Goal: Transaction & Acquisition: Purchase product/service

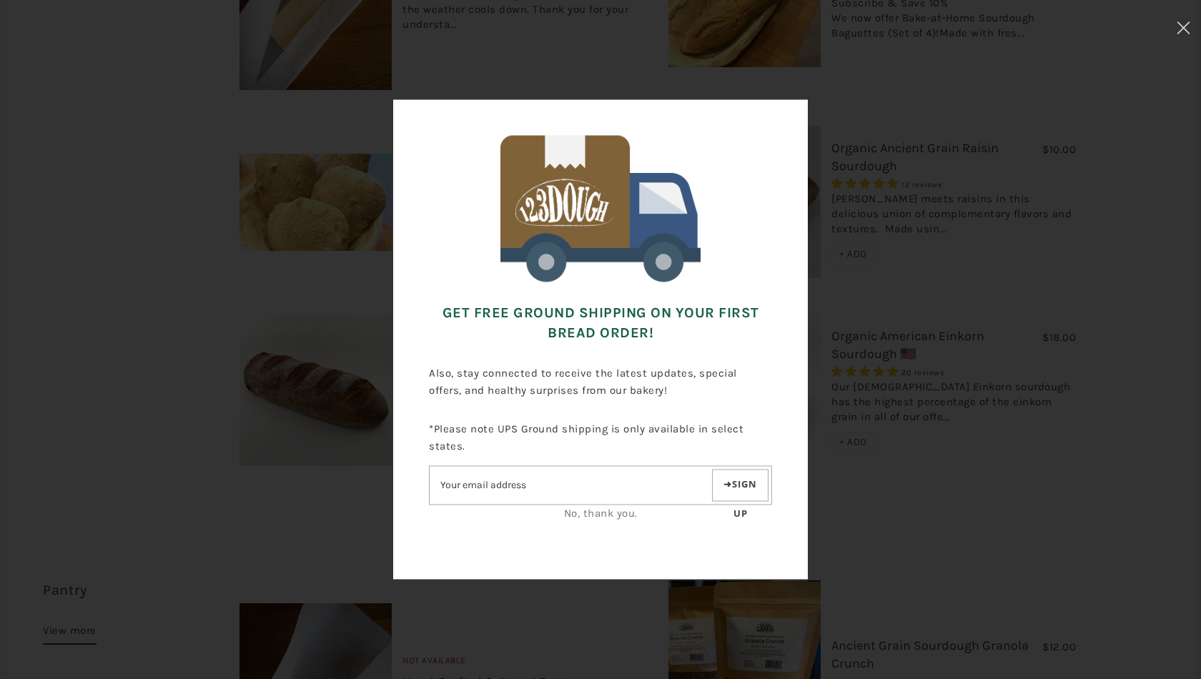
click at [617, 516] on link "No, thank you." at bounding box center [601, 513] width 74 height 13
click at [591, 514] on link "No, thank you." at bounding box center [601, 513] width 74 height 13
click at [1192, 29] on button at bounding box center [1183, 30] width 35 height 60
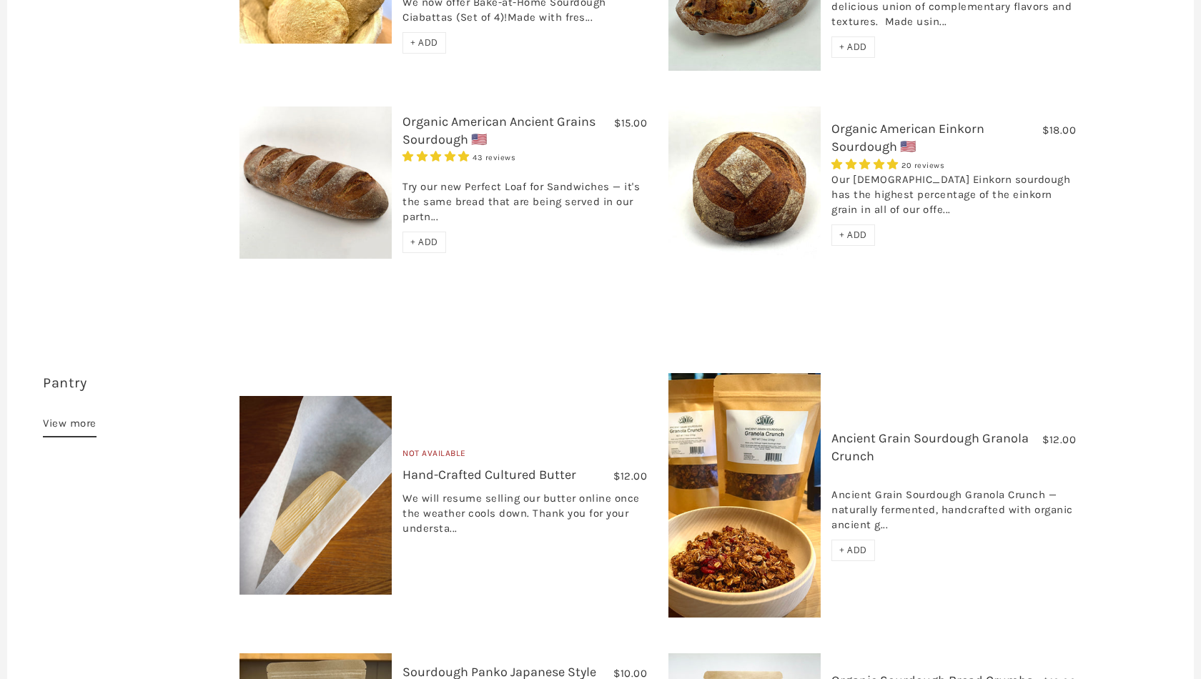
scroll to position [833, 0]
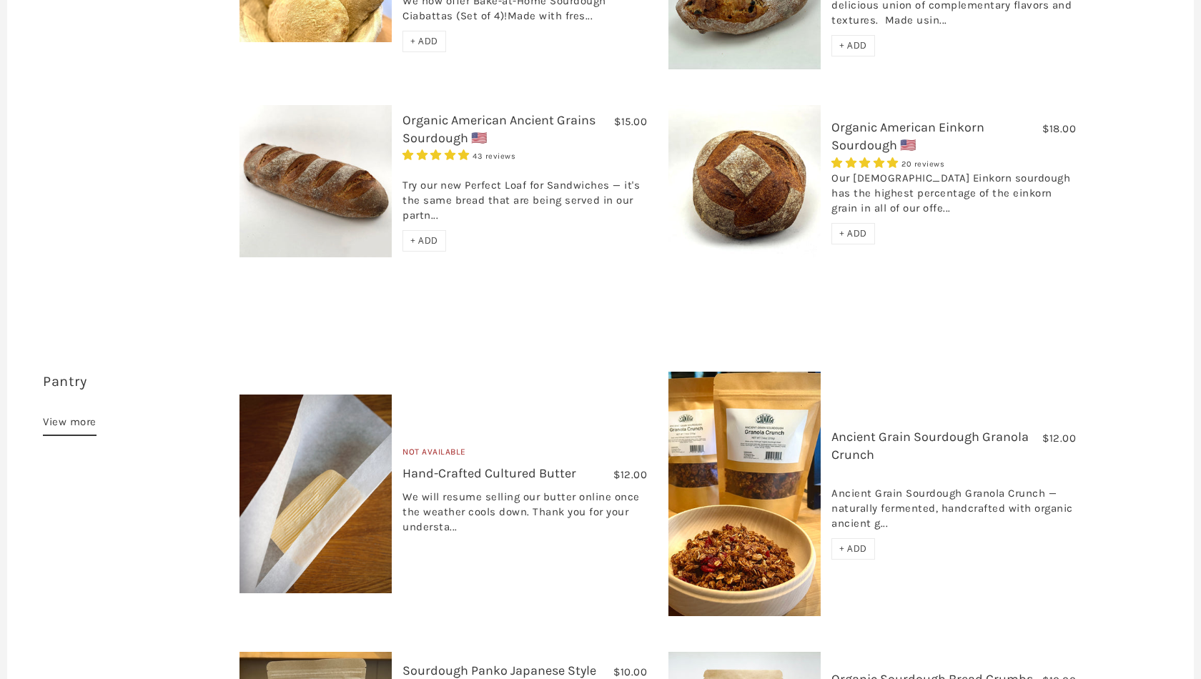
click at [852, 538] on div "+ ADD" at bounding box center [853, 548] width 44 height 21
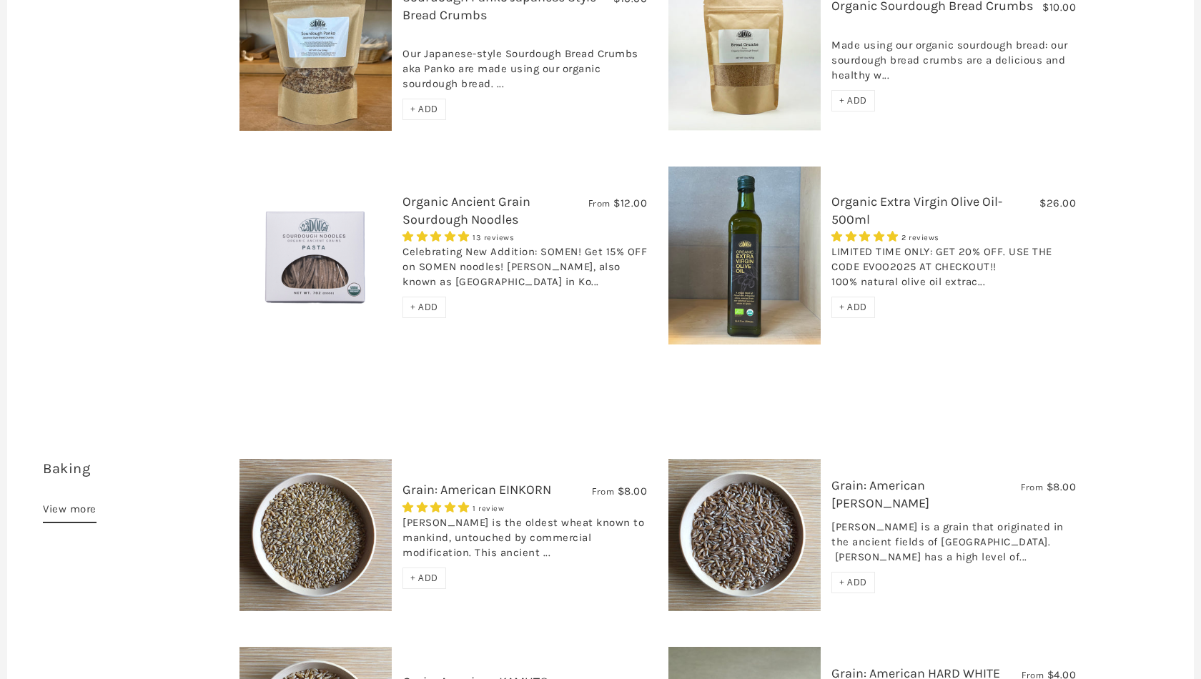
scroll to position [1526, 0]
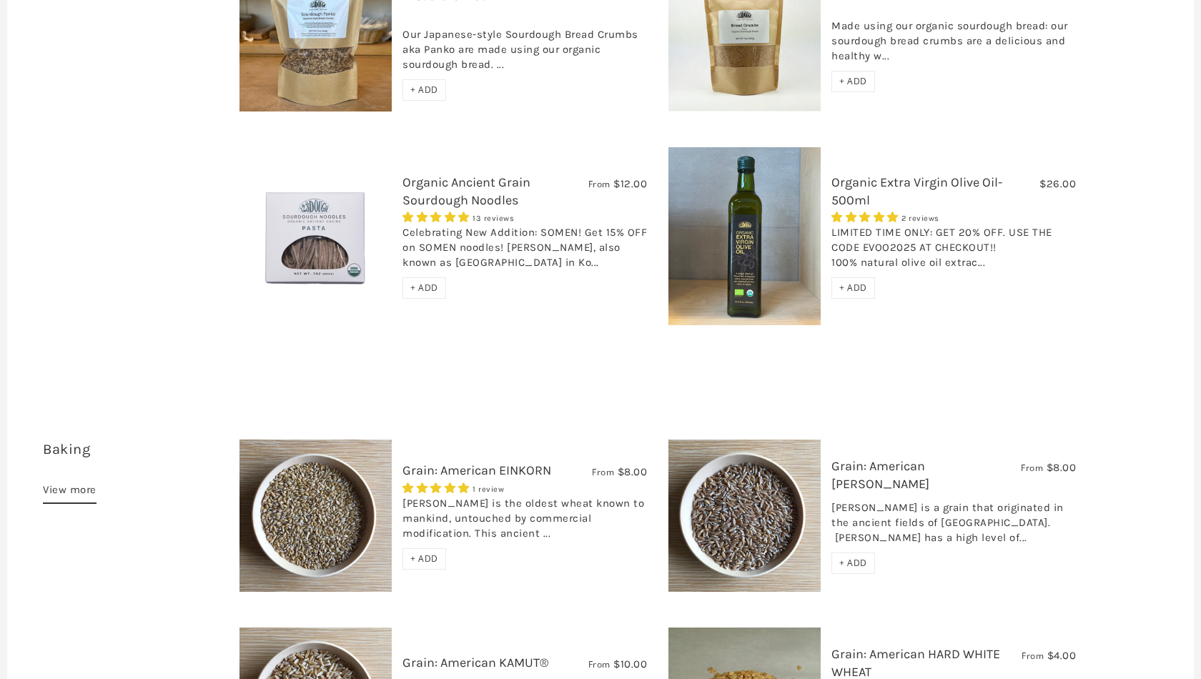
click at [416, 282] on span "+ ADD" at bounding box center [424, 288] width 28 height 12
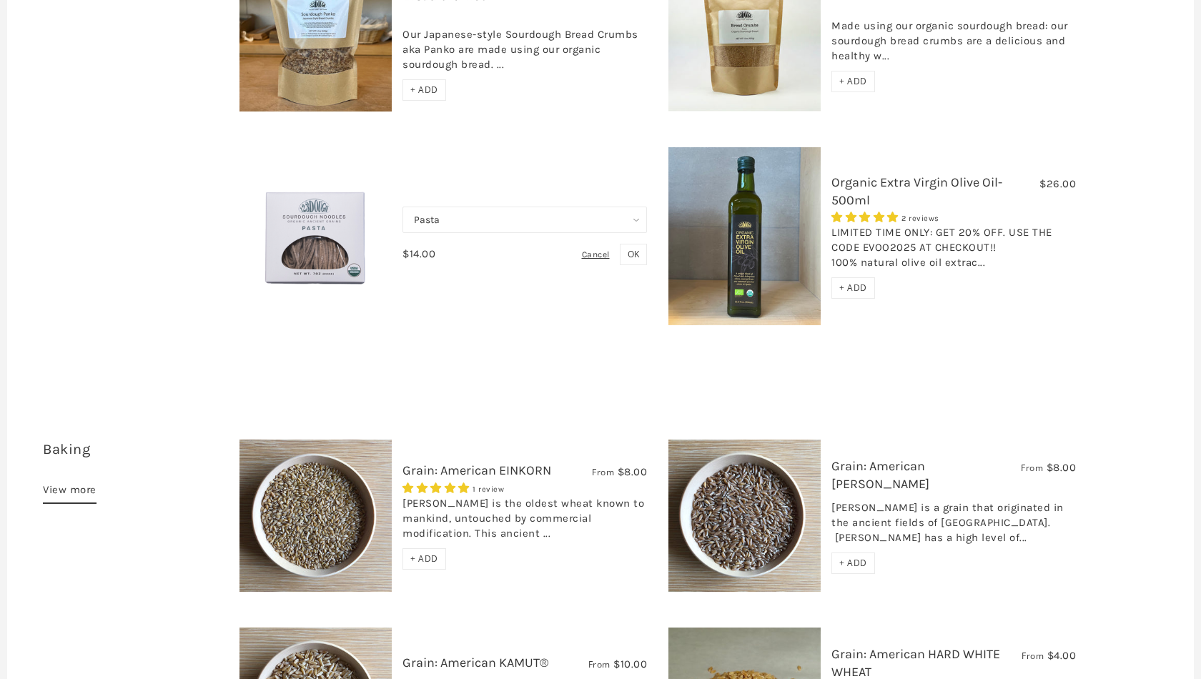
select select "Somen"
click at [630, 248] on span "OK" at bounding box center [632, 254] width 11 height 12
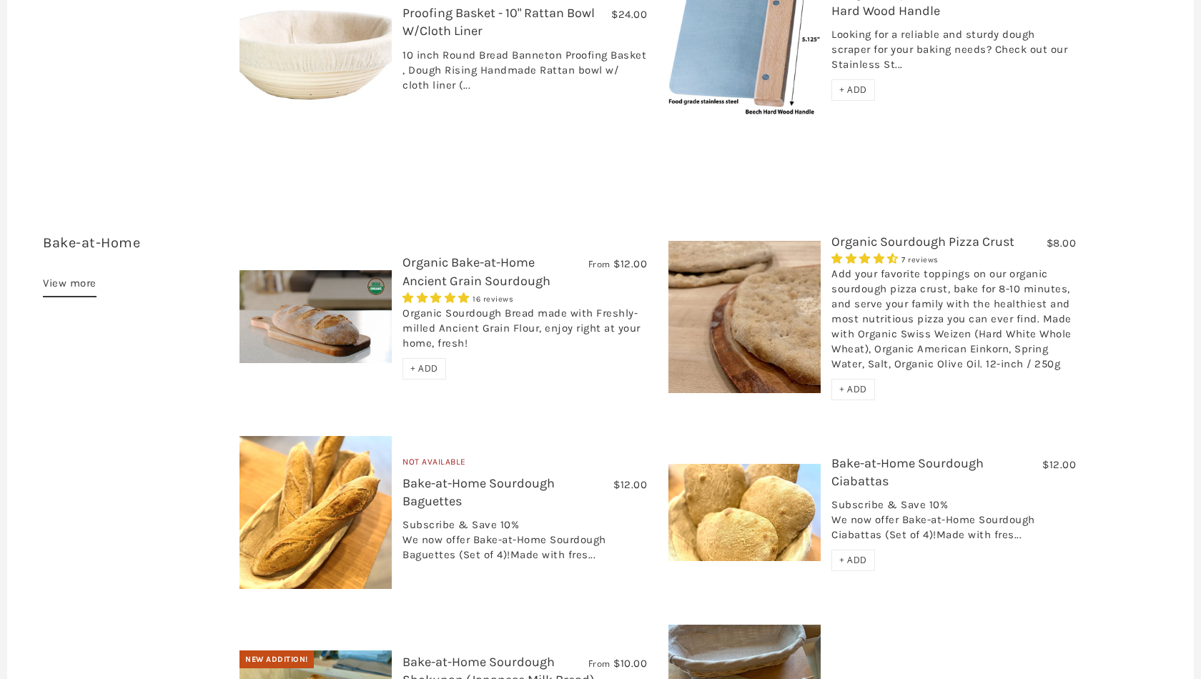
scroll to position [2378, 0]
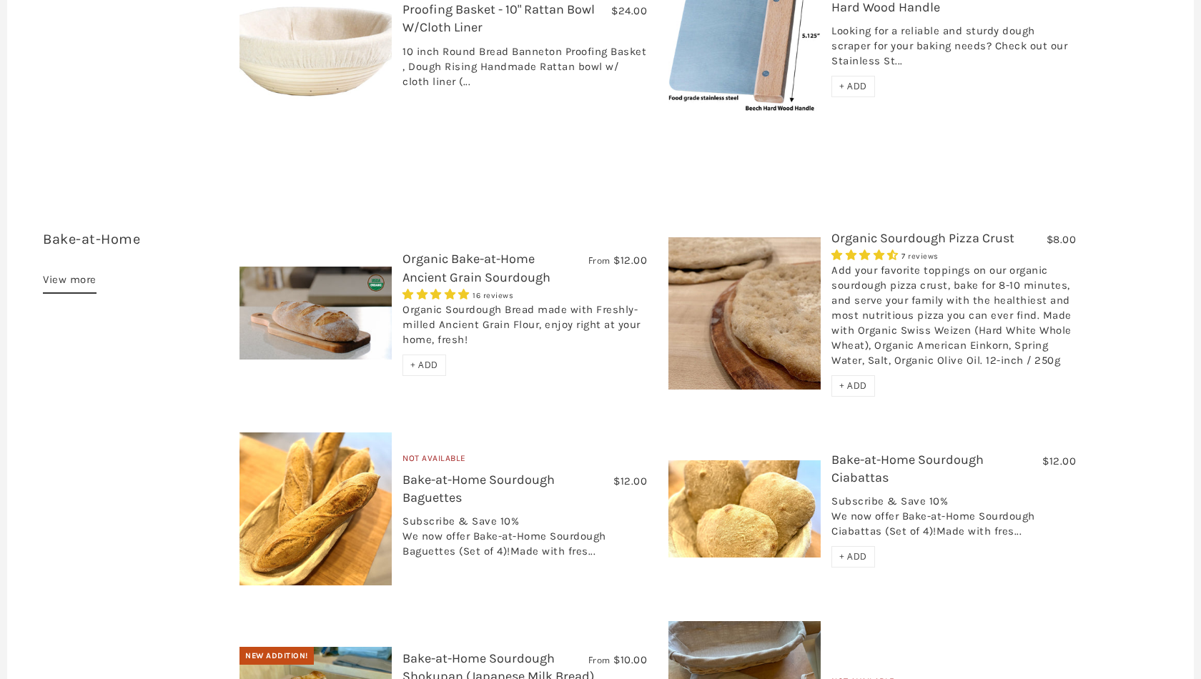
click at [858, 379] on span "+ ADD" at bounding box center [853, 385] width 28 height 12
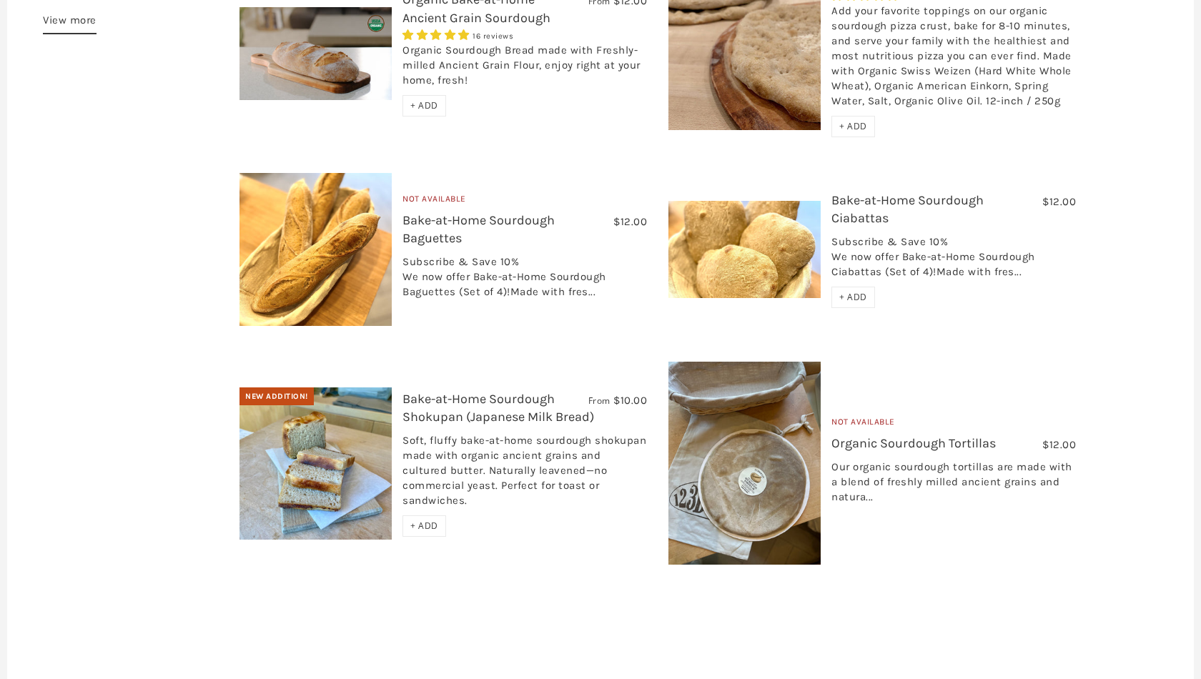
scroll to position [2640, 0]
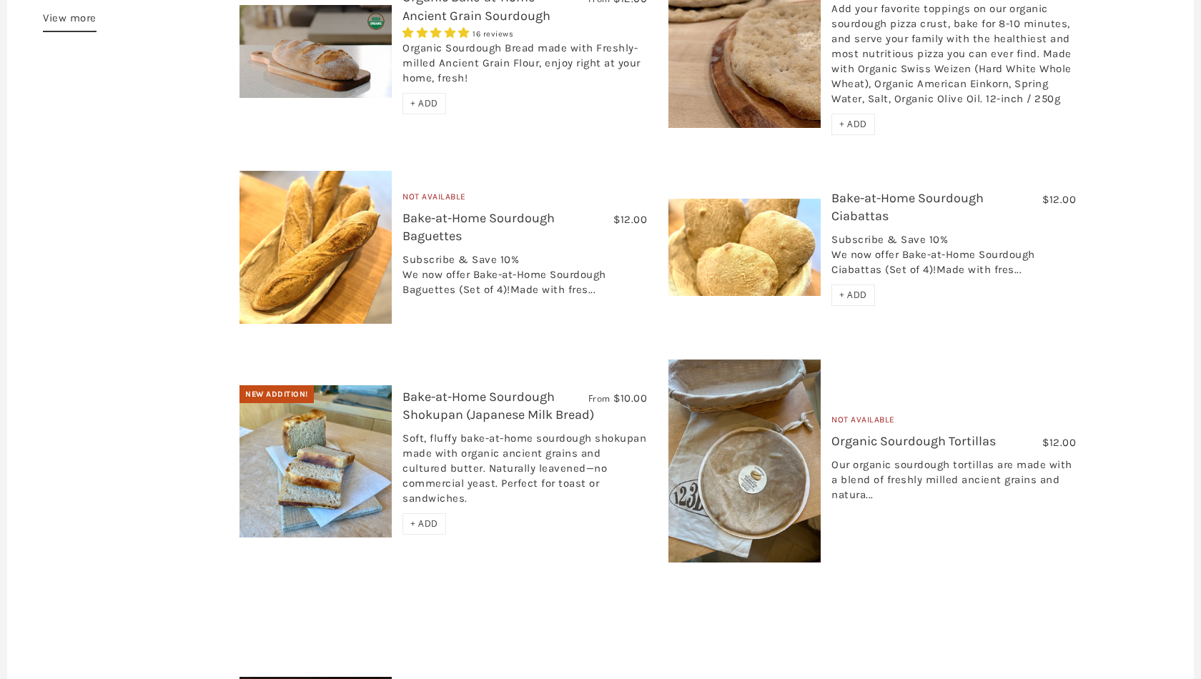
click at [431, 517] on span "+ ADD" at bounding box center [424, 523] width 28 height 12
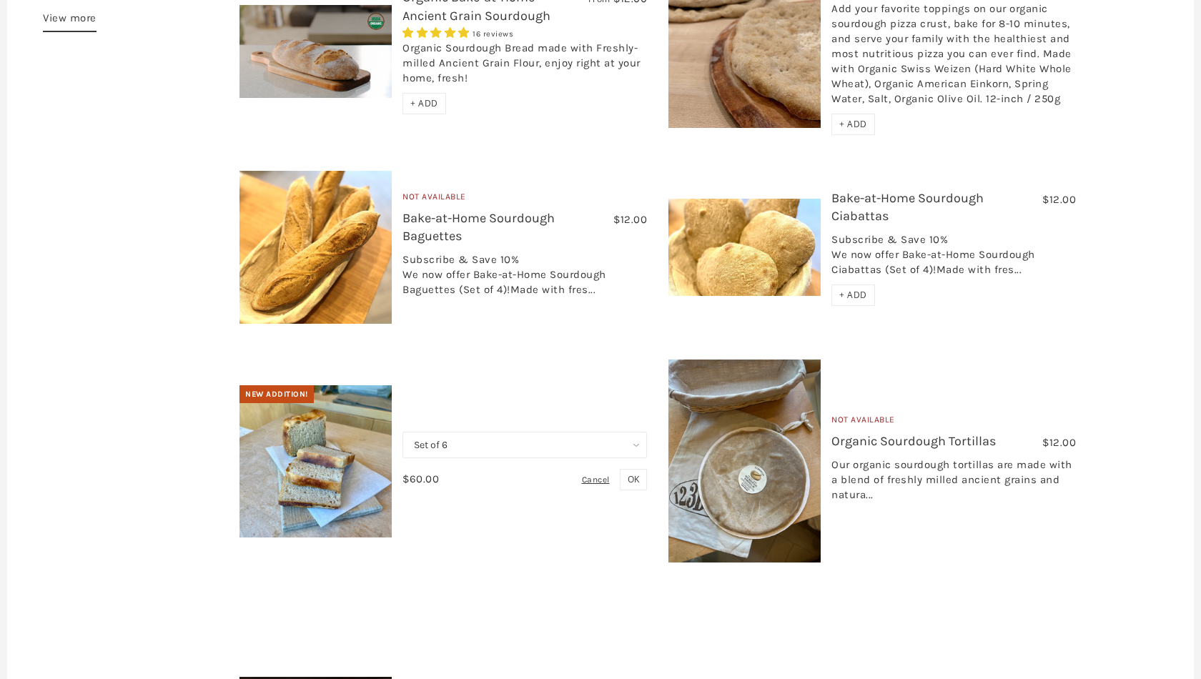
select select "Single"
click at [637, 473] on span "OK" at bounding box center [632, 479] width 11 height 12
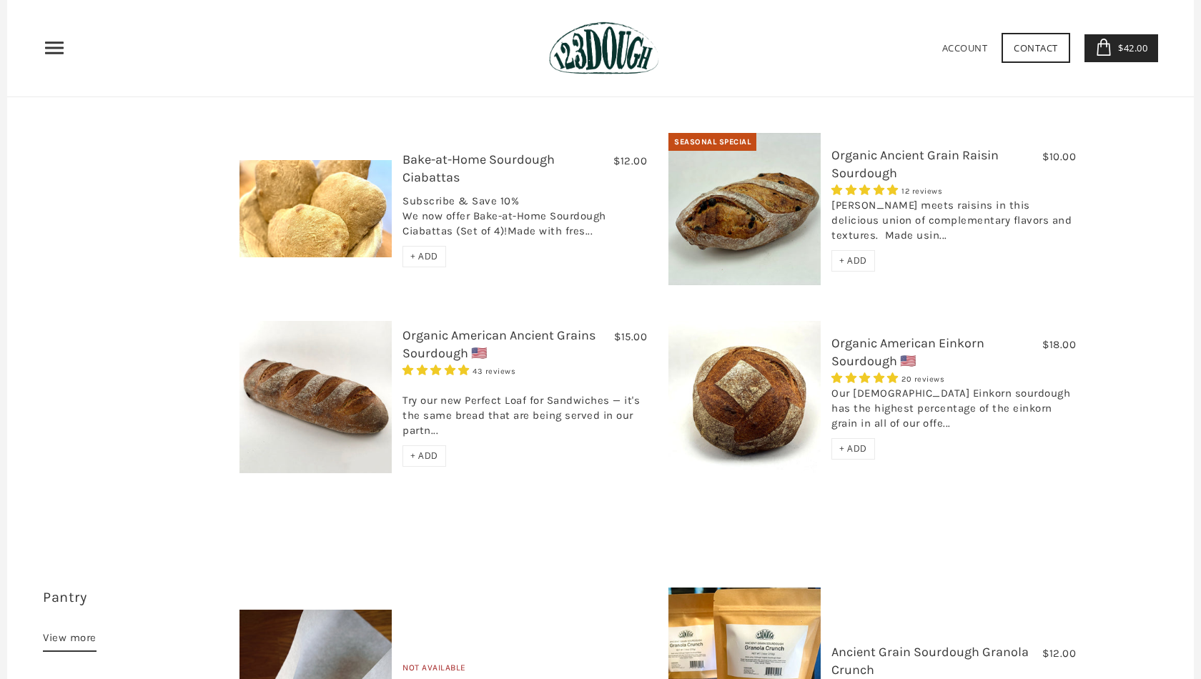
scroll to position [617, 0]
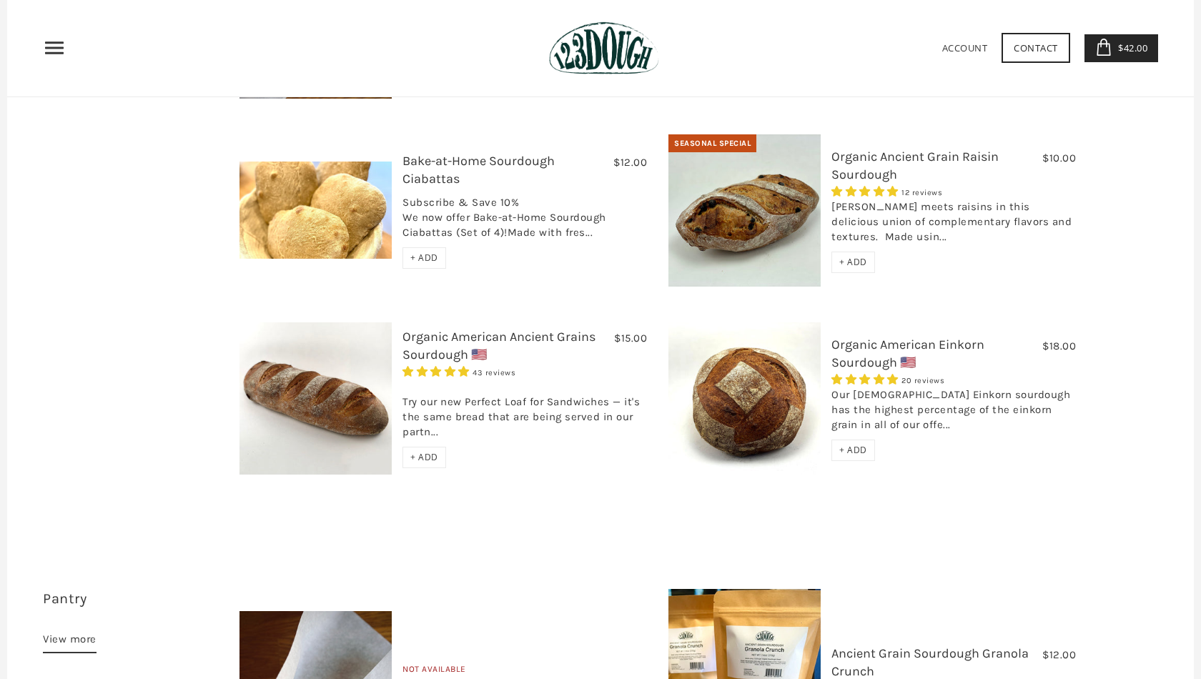
click at [428, 447] on div "+ ADD" at bounding box center [424, 457] width 44 height 21
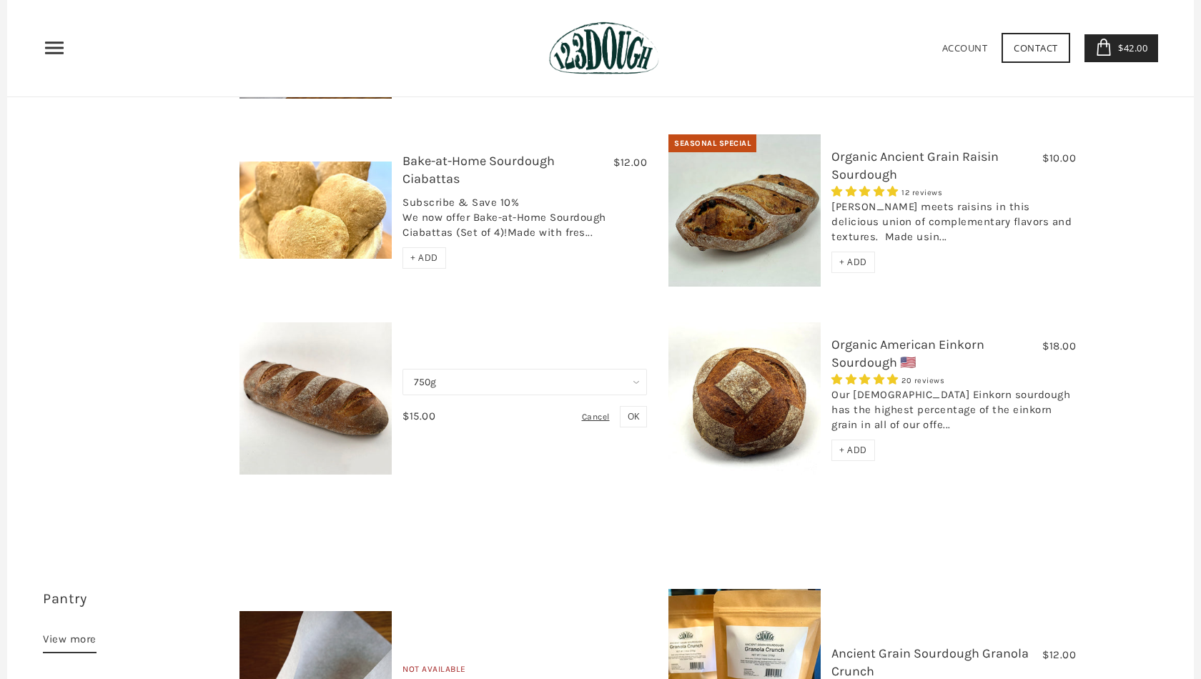
click at [630, 410] on span "OK" at bounding box center [632, 416] width 11 height 12
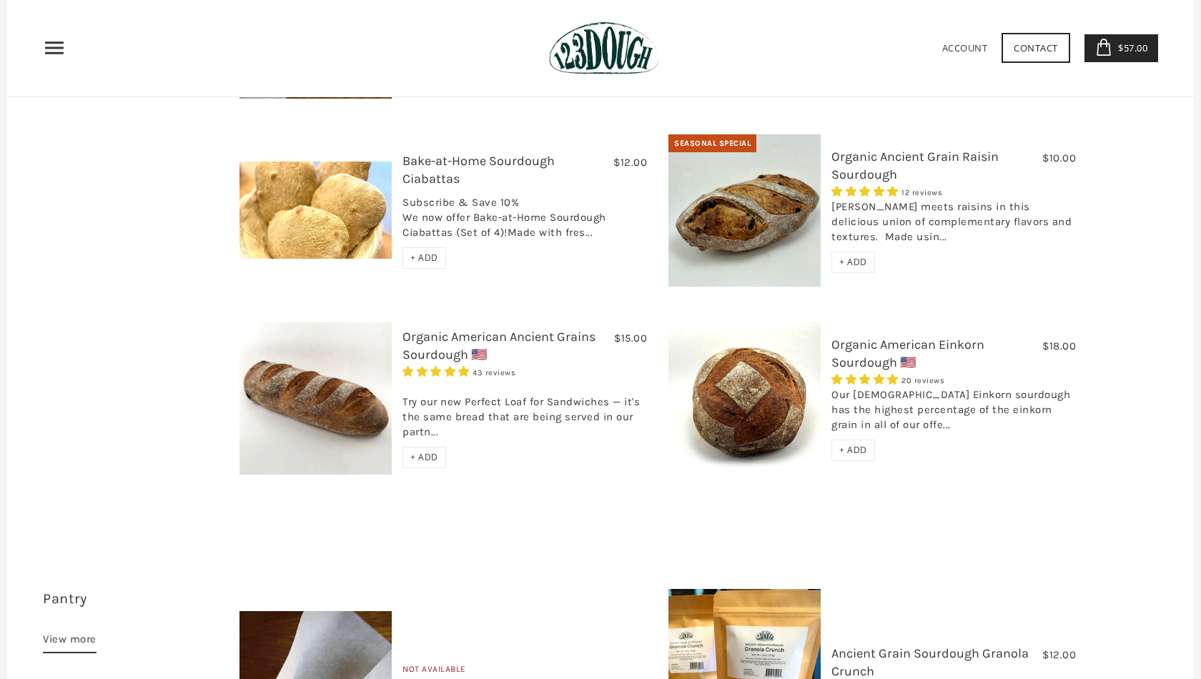
click at [1138, 51] on span "$57.00" at bounding box center [1130, 47] width 33 height 13
